Goal: Navigation & Orientation: Find specific page/section

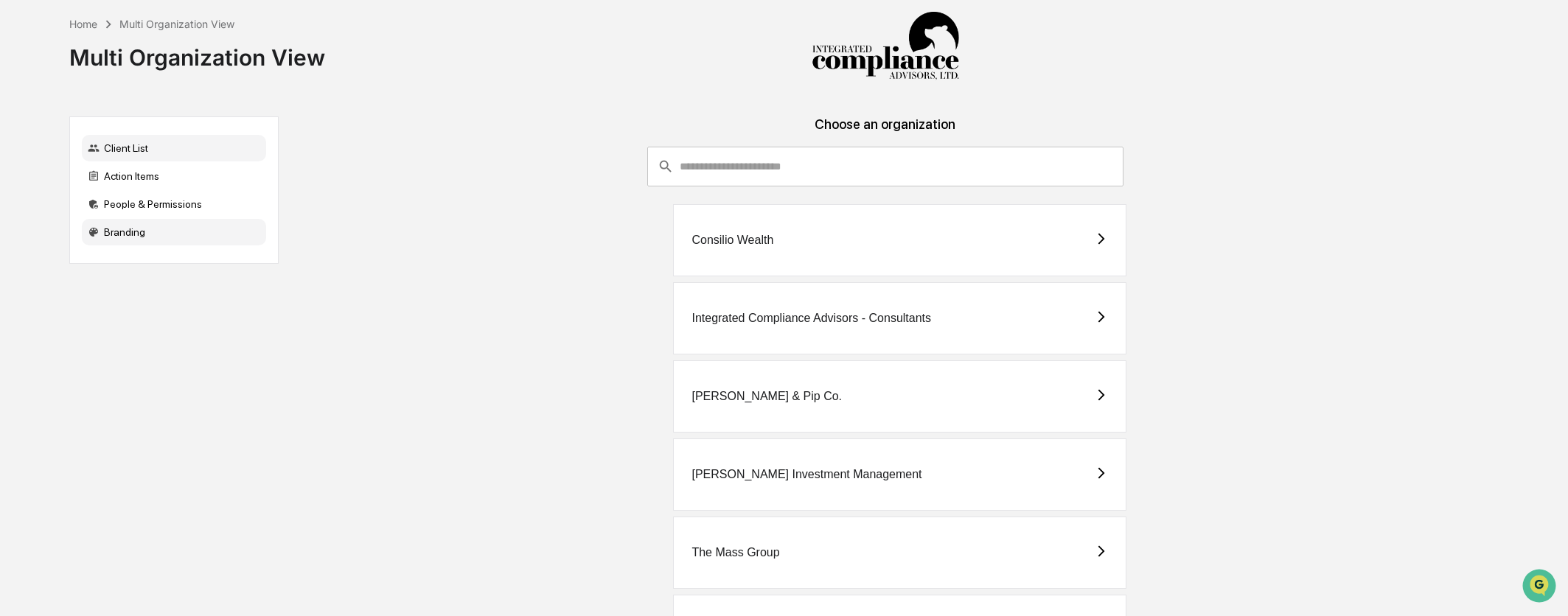
click at [184, 235] on div "Branding" at bounding box center [173, 232] width 184 height 26
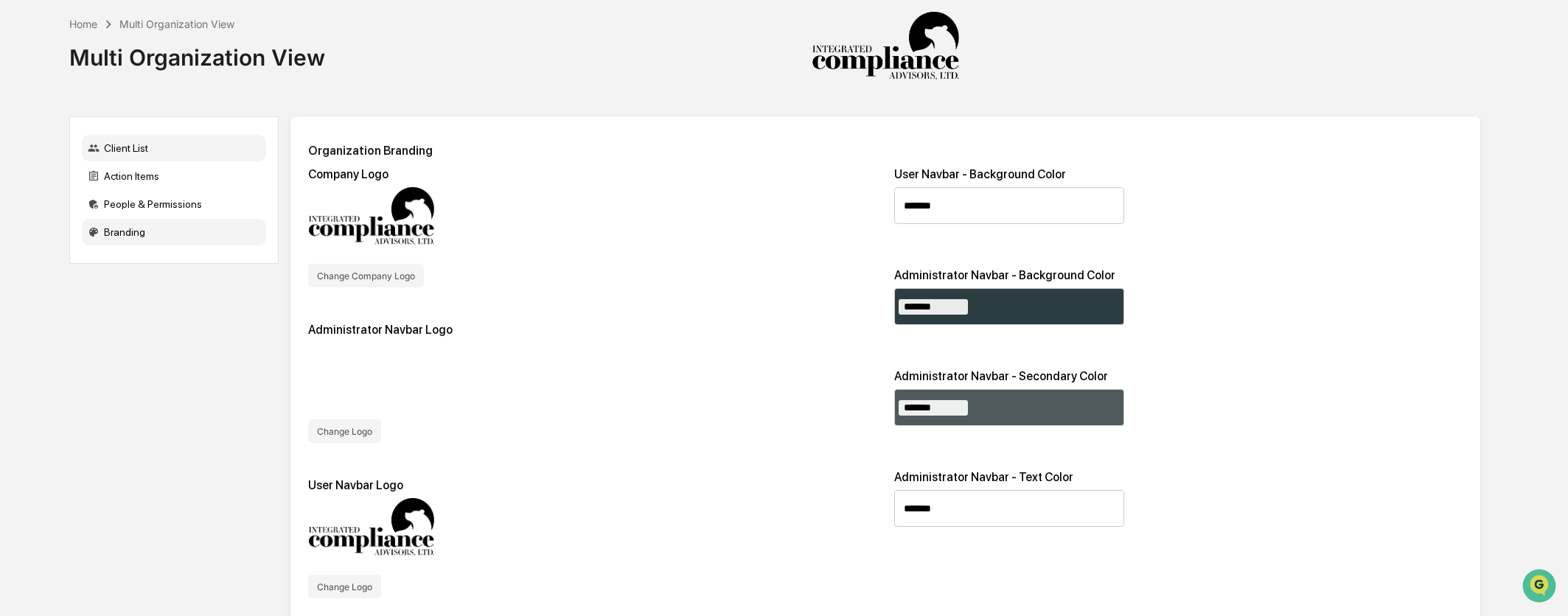
click at [158, 143] on div "Client List" at bounding box center [173, 148] width 184 height 26
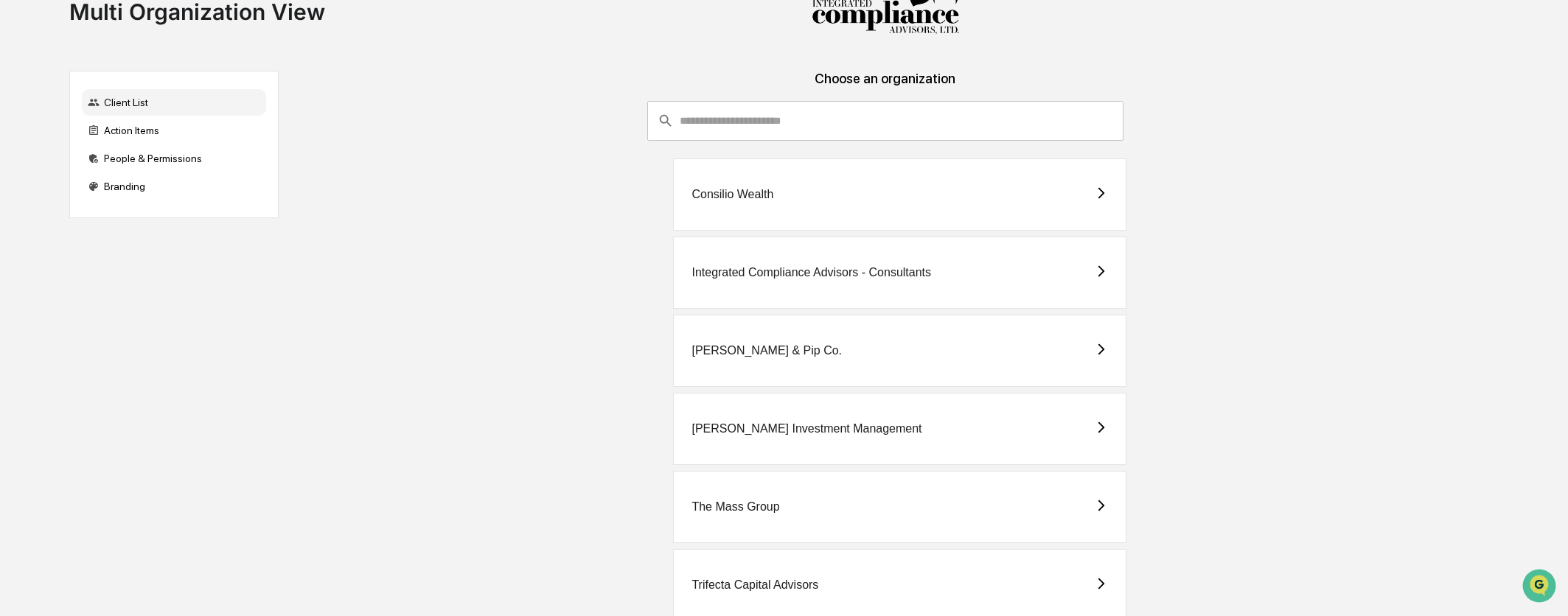
scroll to position [84, 0]
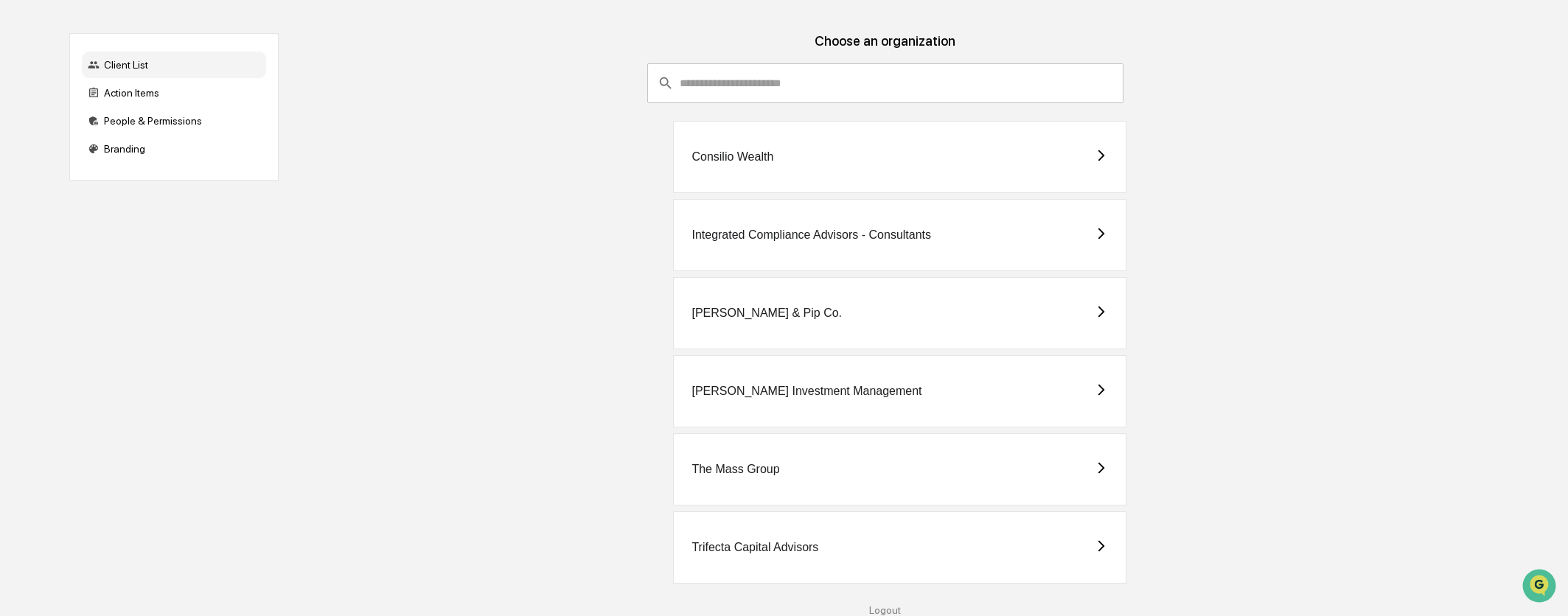
click at [758, 242] on div "Integrated Compliance Advisors - Consultants" at bounding box center [899, 235] width 453 height 72
